Goal: Information Seeking & Learning: Learn about a topic

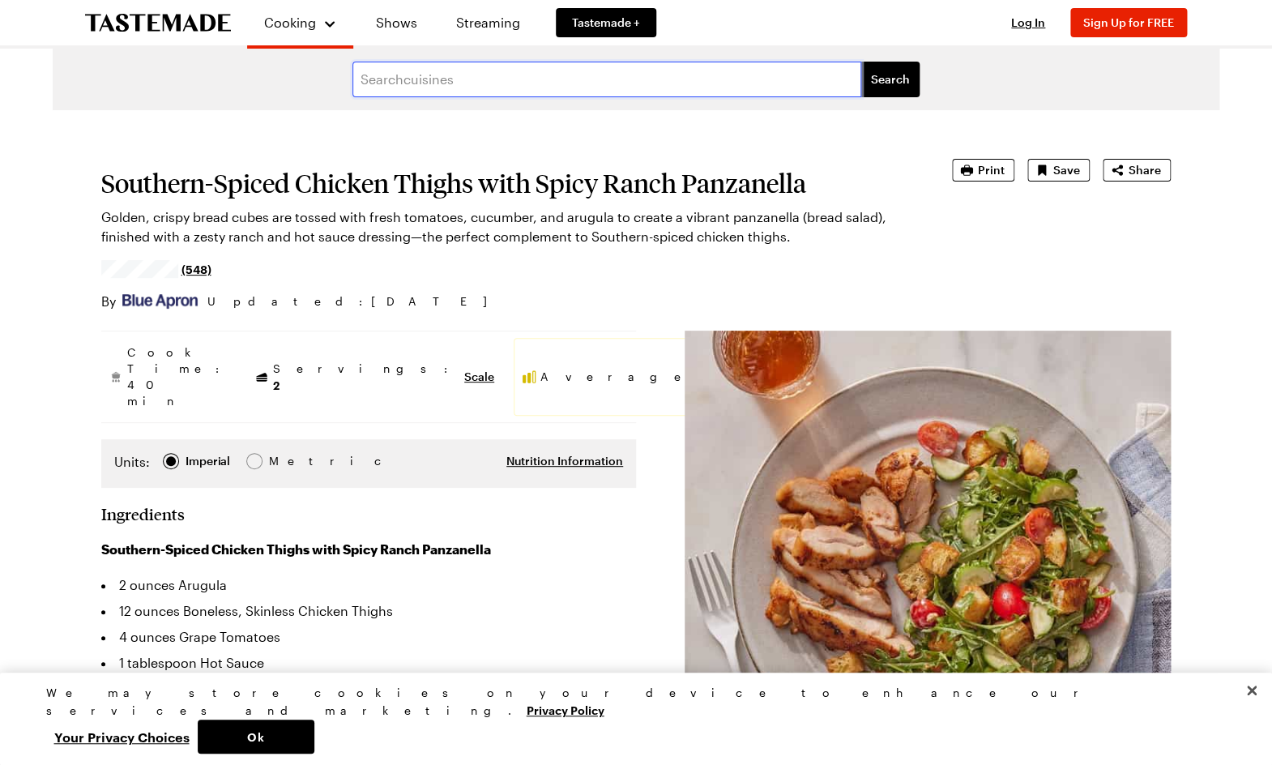
click at [416, 84] on input "text" at bounding box center [606, 80] width 509 height 36
type input "weeknight hero"
click at [861, 62] on button "Search" at bounding box center [890, 80] width 58 height 36
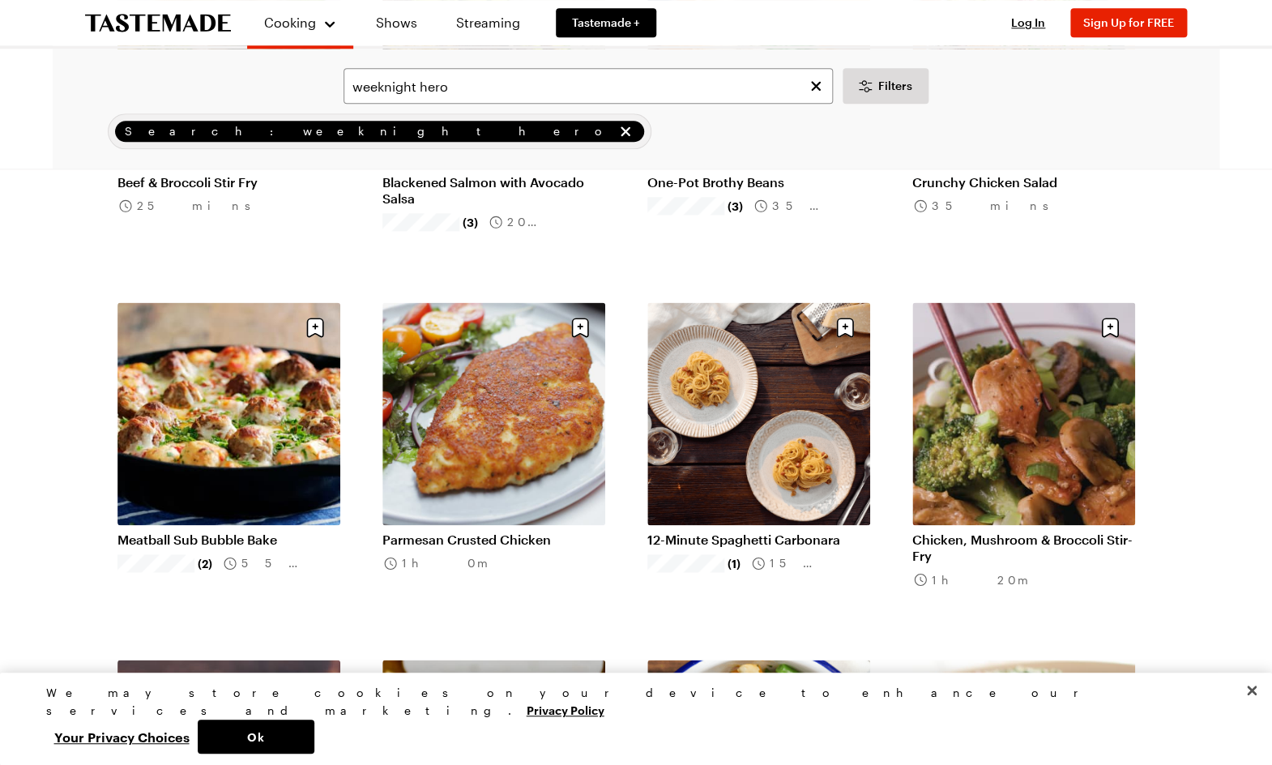
scroll to position [697, 0]
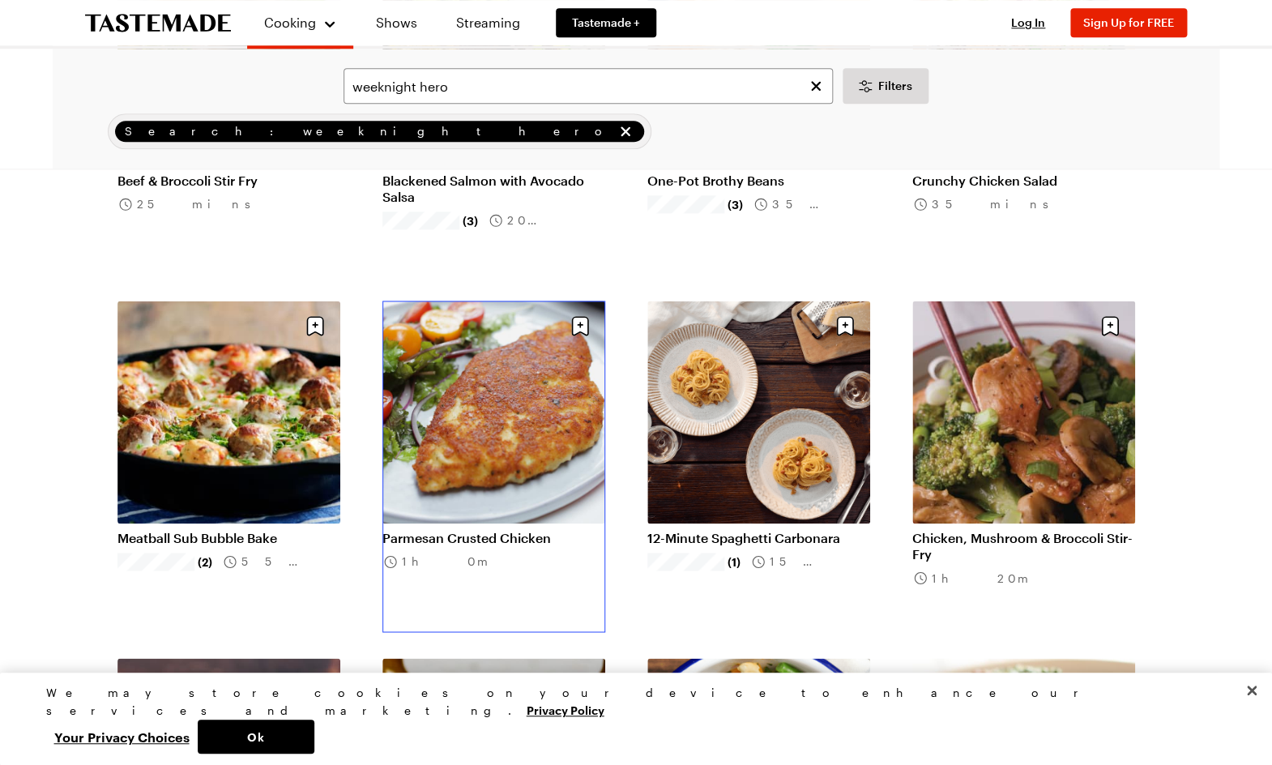
click at [492, 530] on link "Parmesan Crusted Chicken" at bounding box center [493, 538] width 223 height 16
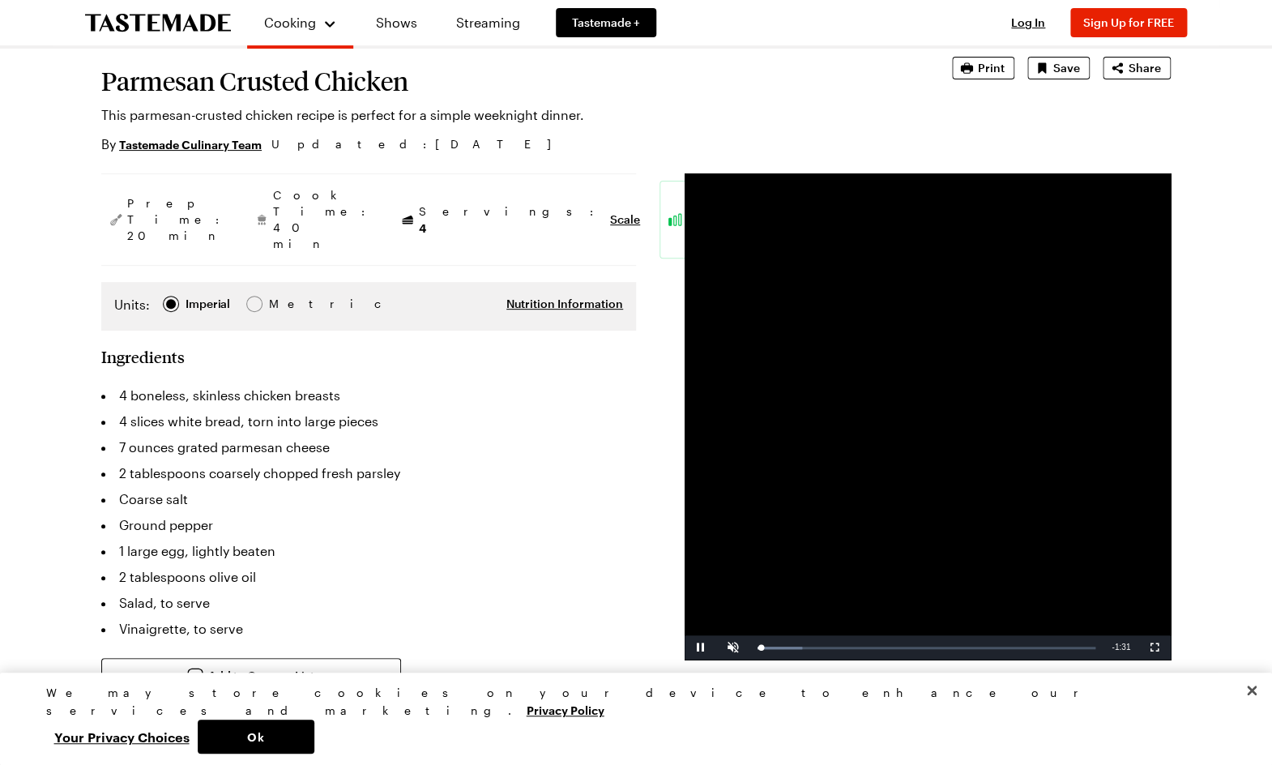
scroll to position [96, 0]
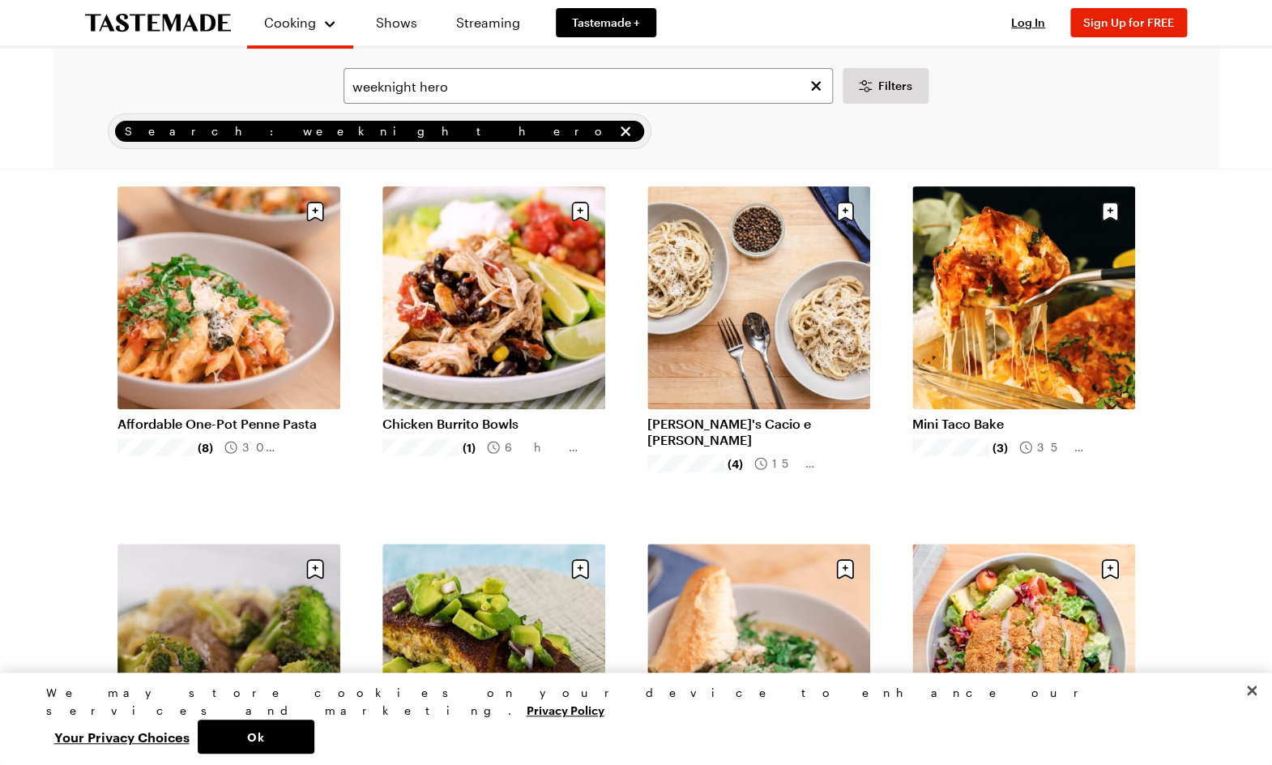
scroll to position [697, 0]
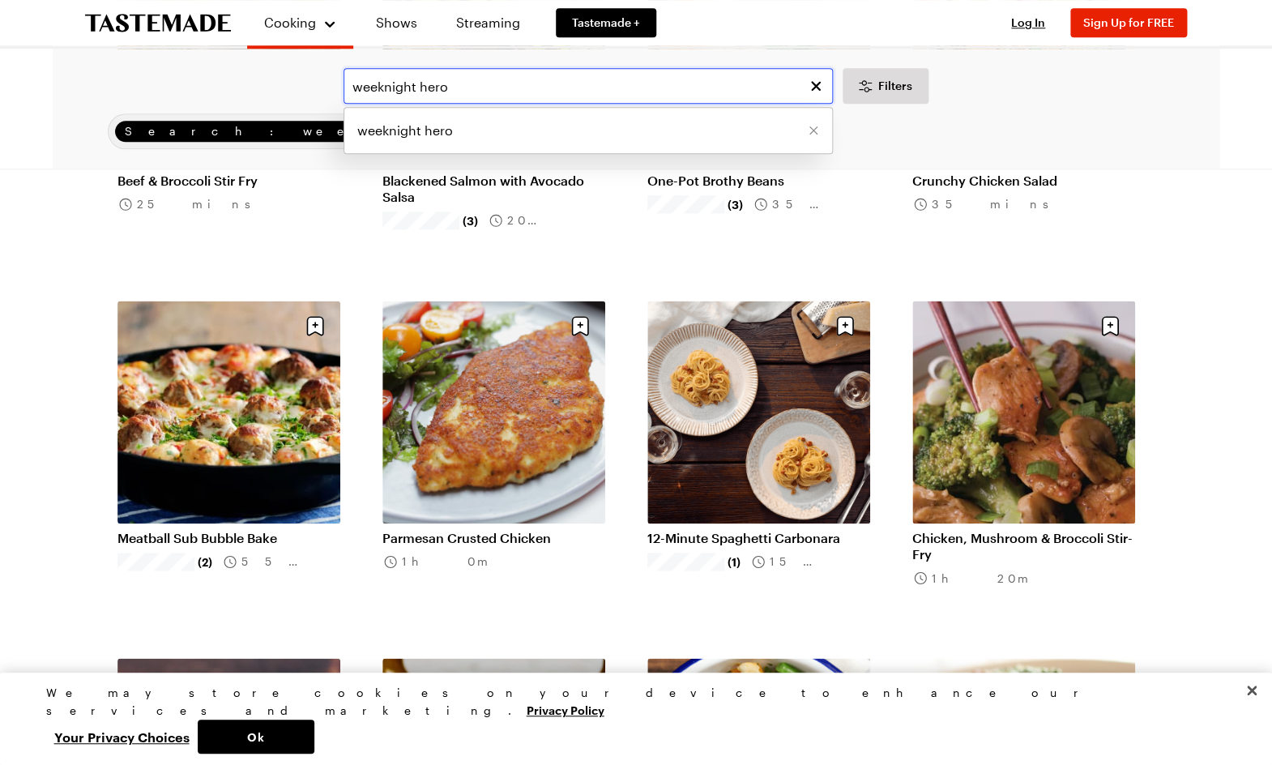
drag, startPoint x: 473, startPoint y: 96, endPoint x: 340, endPoint y: 83, distance: 133.5
click at [343, 84] on input "weeknight hero" at bounding box center [587, 86] width 489 height 36
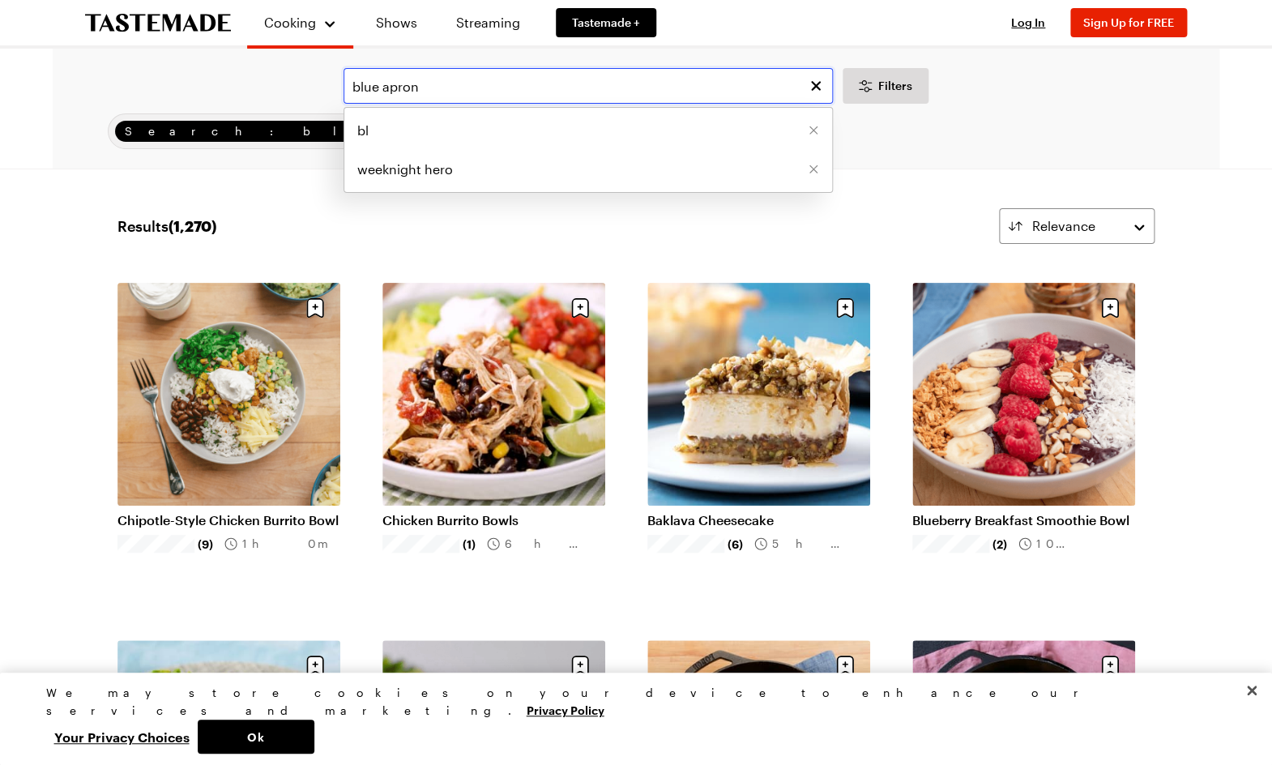
type input "blue apron"
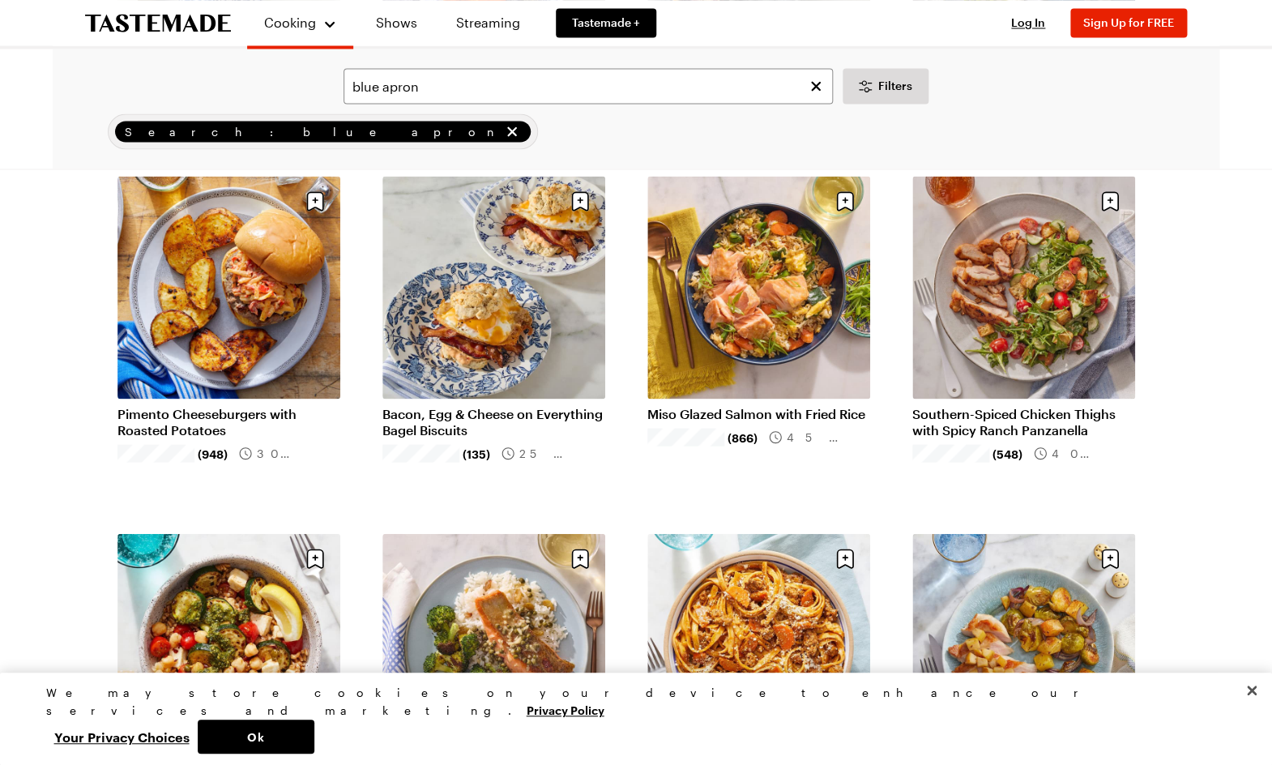
scroll to position [1179, 2]
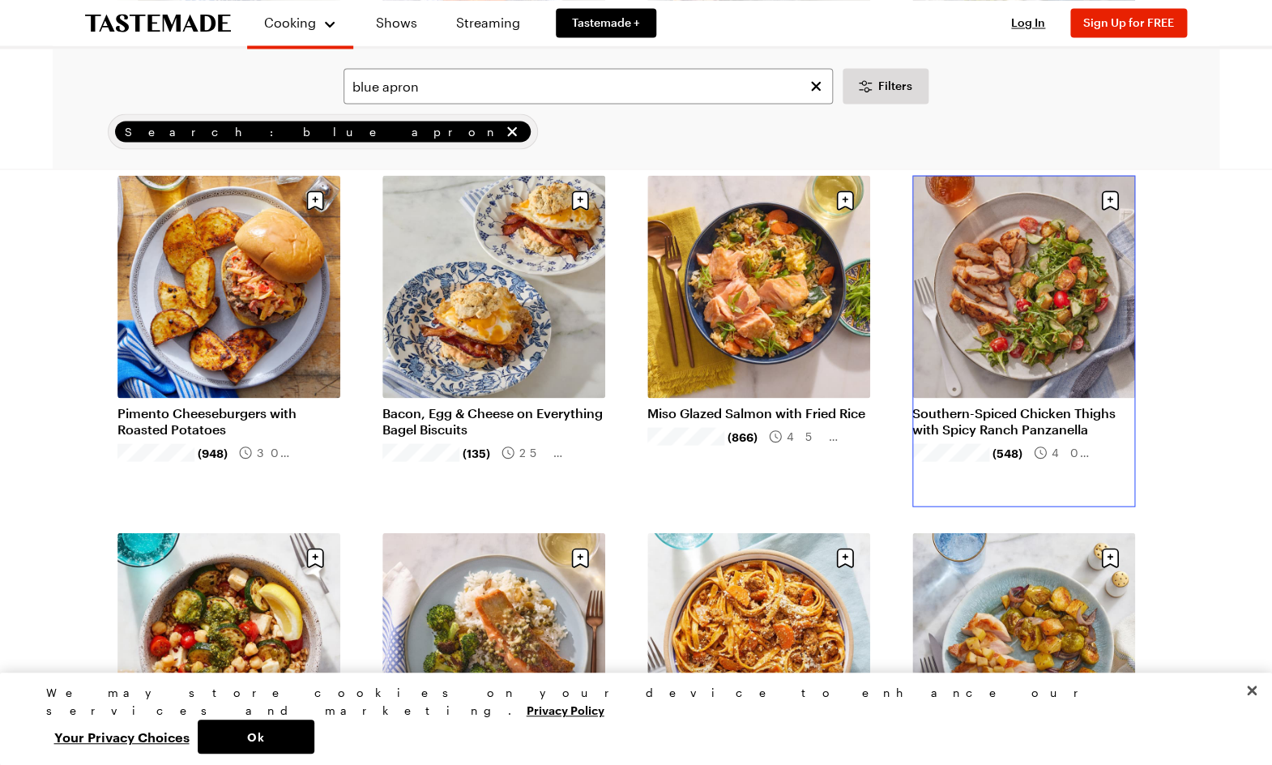
click at [977, 422] on link "Southern-Spiced Chicken Thighs with Spicy Ranch Panzanella" at bounding box center [1023, 420] width 223 height 32
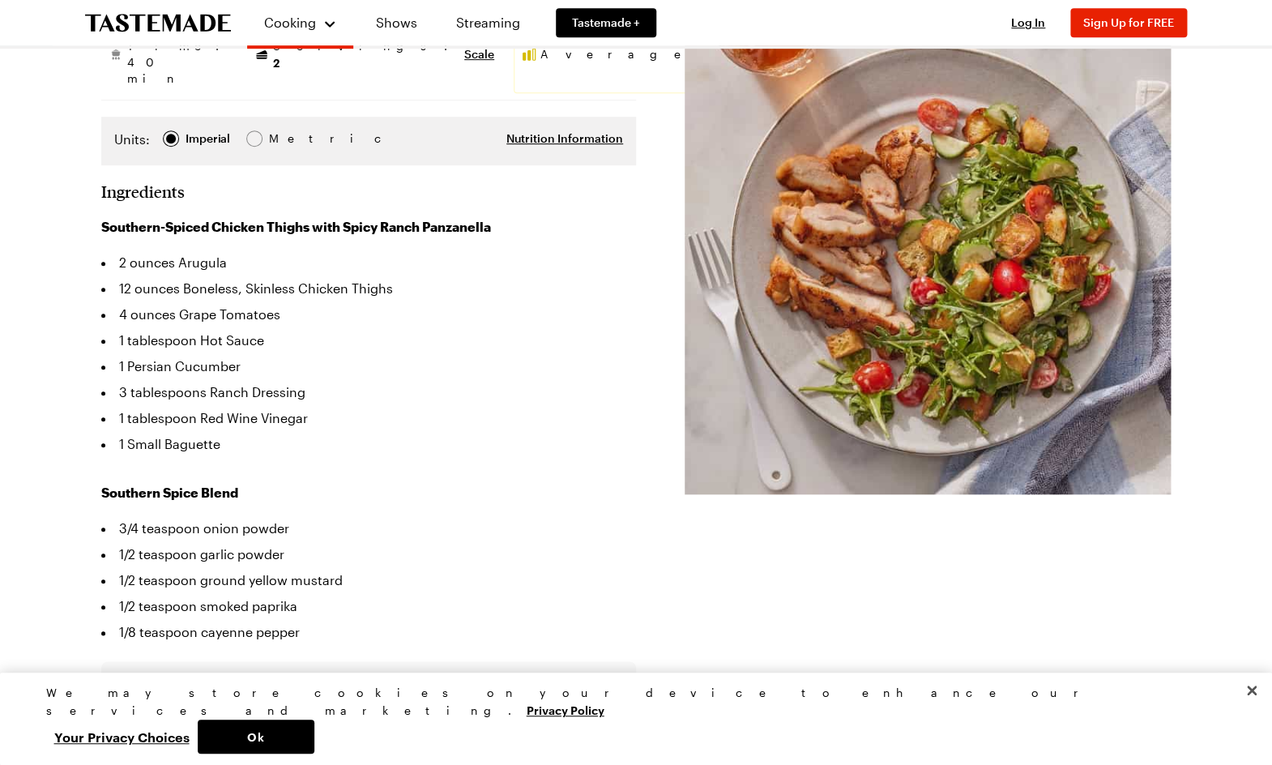
scroll to position [158, 0]
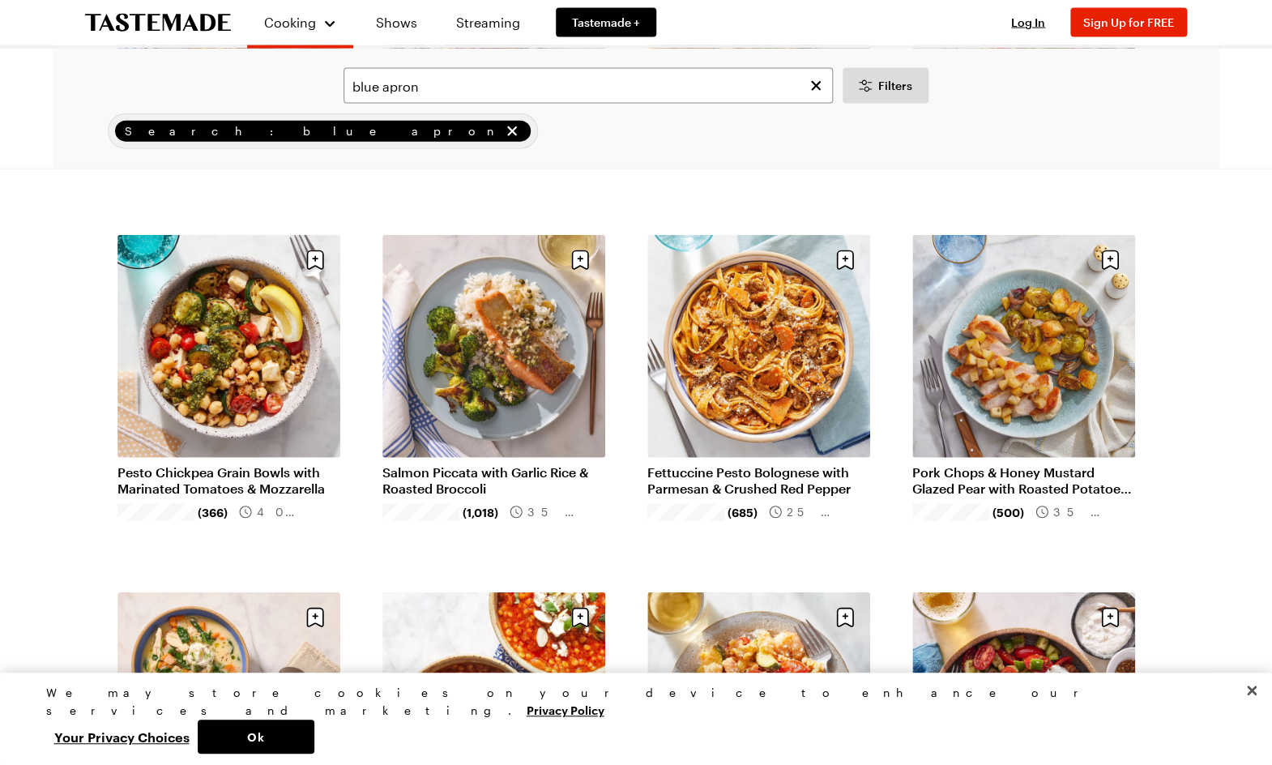
scroll to position [1494, 1]
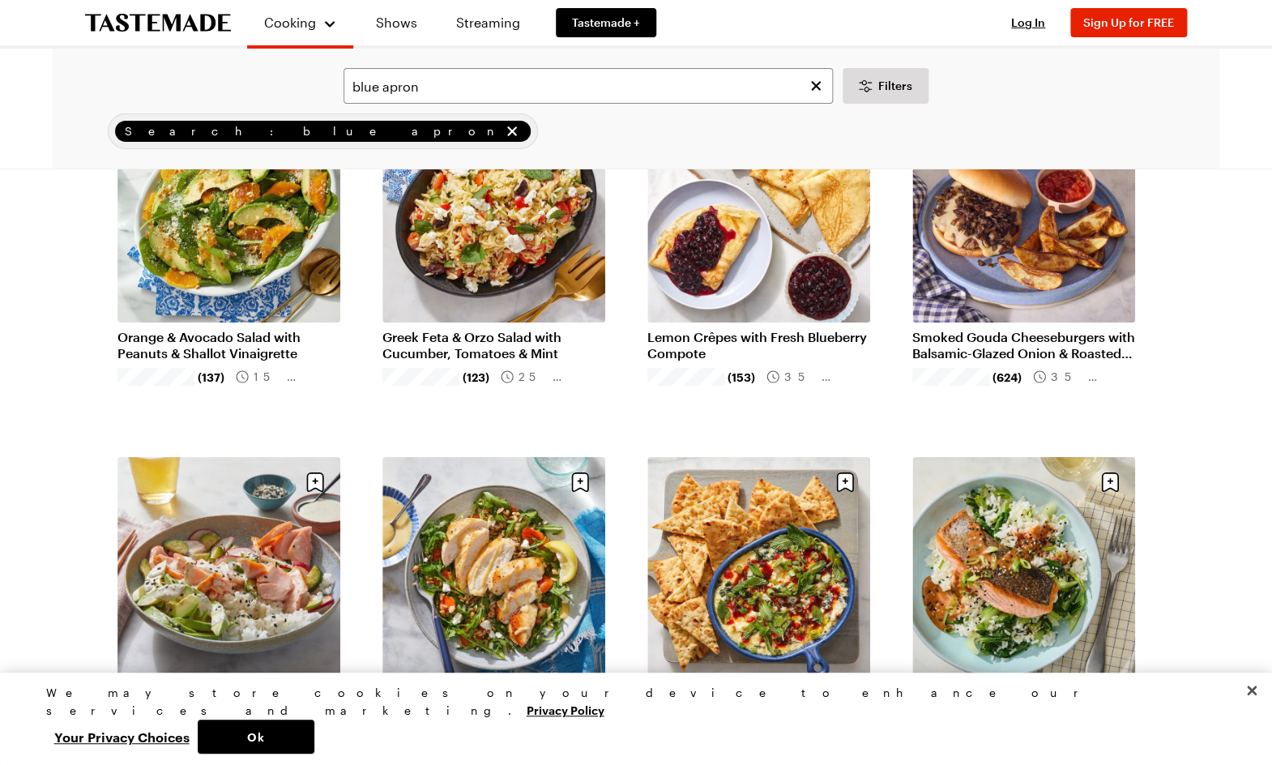
scroll to position [2335, 0]
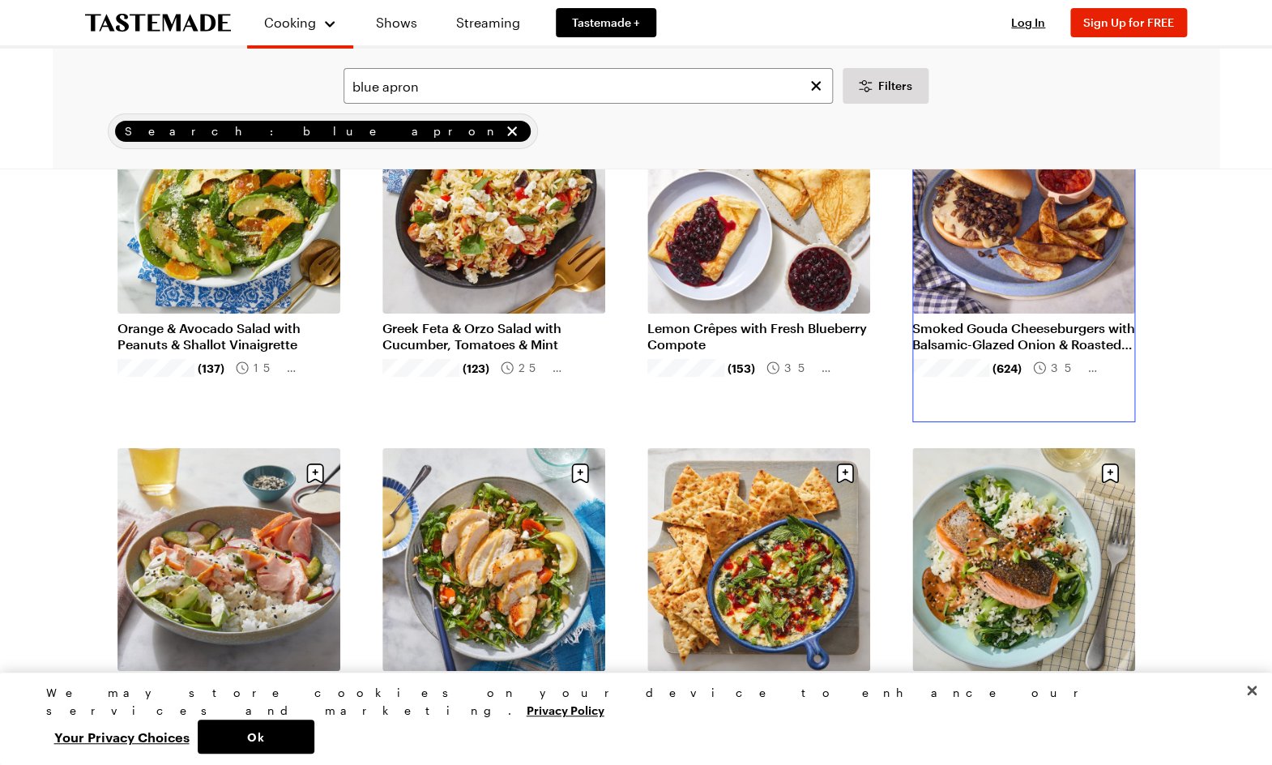
click at [987, 345] on link "Smoked Gouda Cheeseburgers with Balsamic-Glazed Onion & Roasted Potatoes" at bounding box center [1023, 336] width 223 height 32
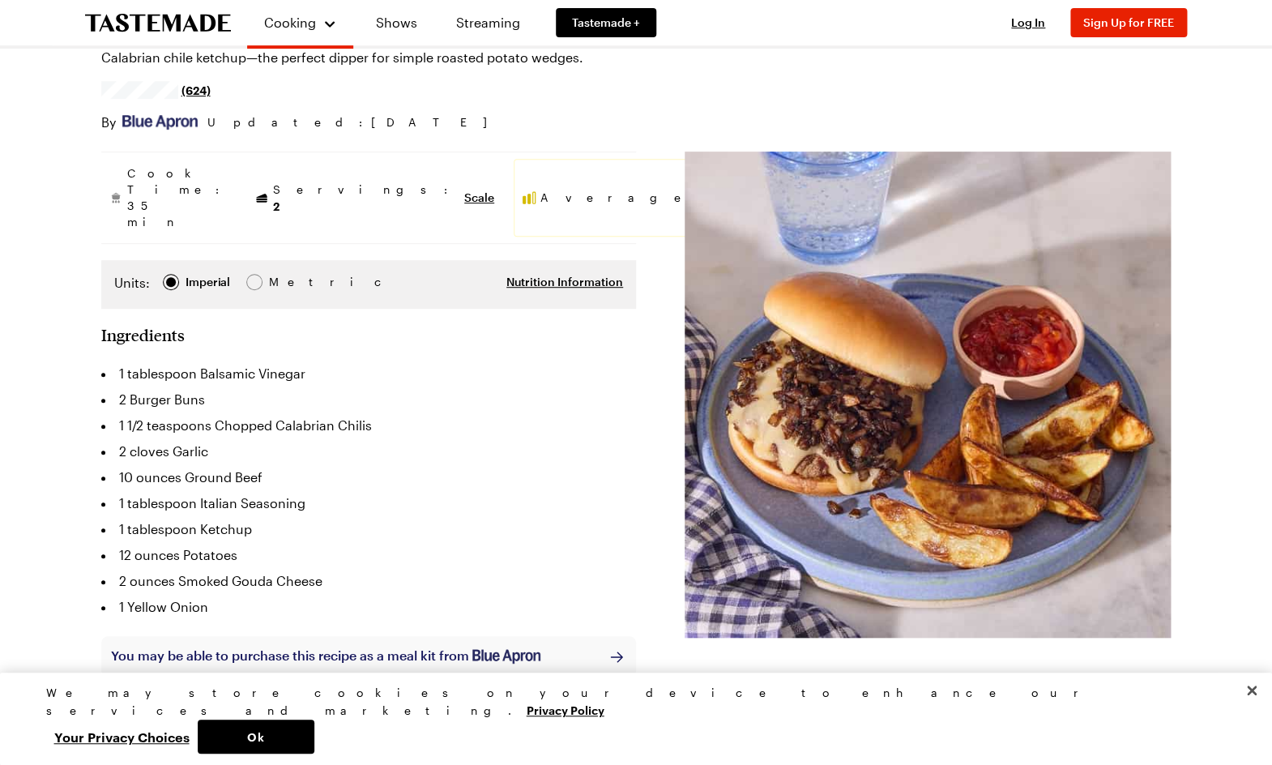
scroll to position [207, 0]
